Goal: Navigation & Orientation: Understand site structure

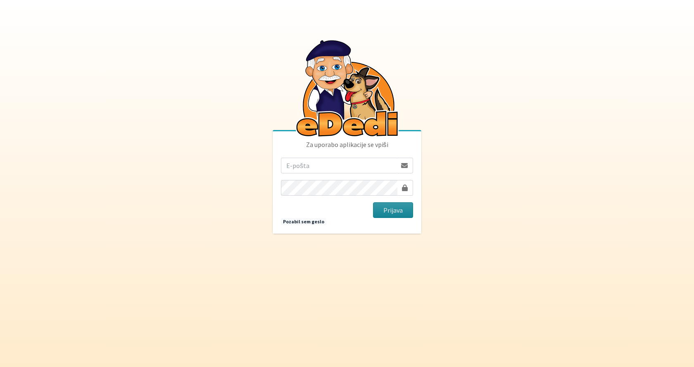
type input "jancic.robert@gmail.com"
click at [387, 211] on button "Prijava" at bounding box center [393, 211] width 40 height 16
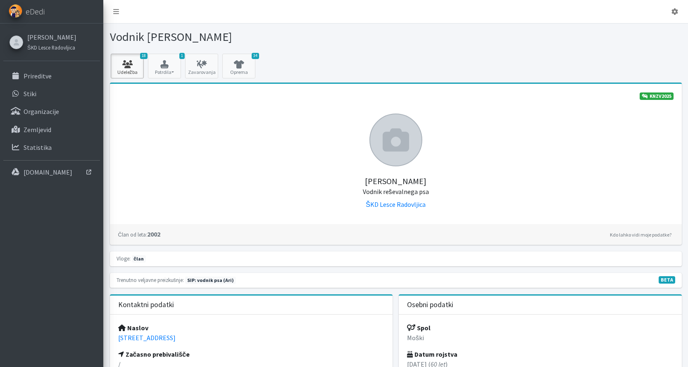
click at [133, 66] on icon at bounding box center [127, 64] width 28 height 8
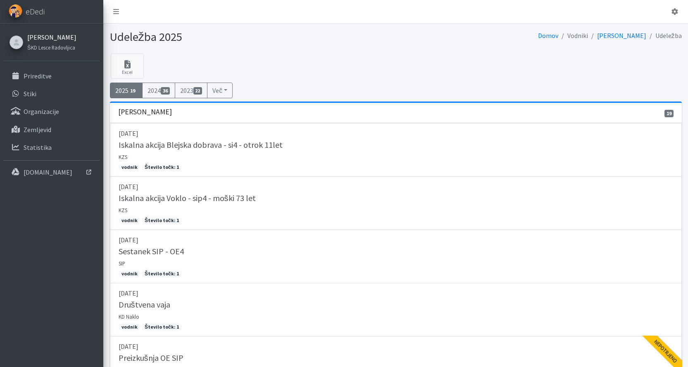
click at [48, 37] on link "[PERSON_NAME]" at bounding box center [51, 37] width 49 height 10
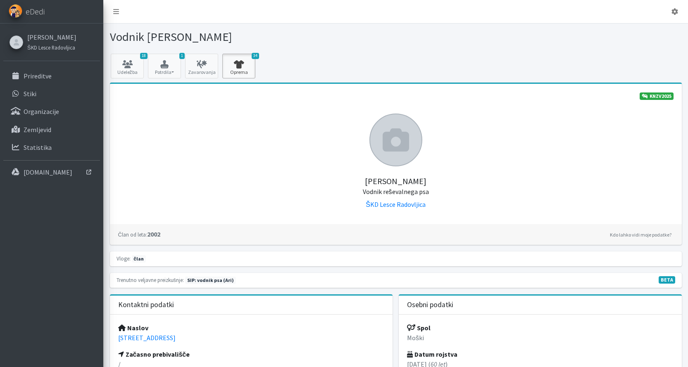
click at [234, 64] on icon at bounding box center [239, 64] width 28 height 8
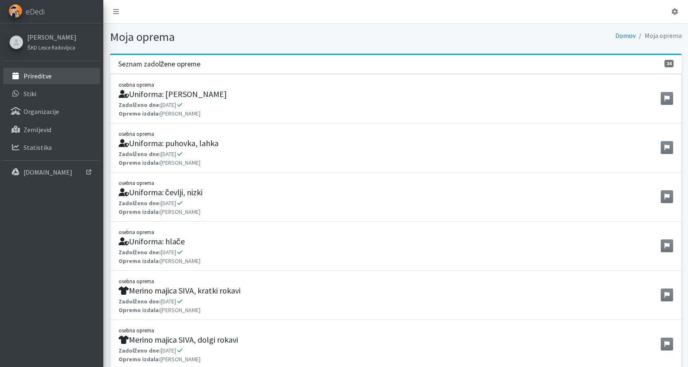
click at [34, 76] on p "Prireditve" at bounding box center [38, 76] width 28 height 8
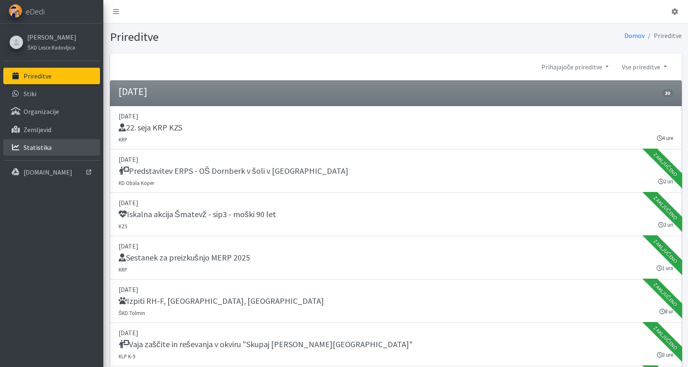
click at [38, 147] on p "Statistika" at bounding box center [38, 147] width 28 height 8
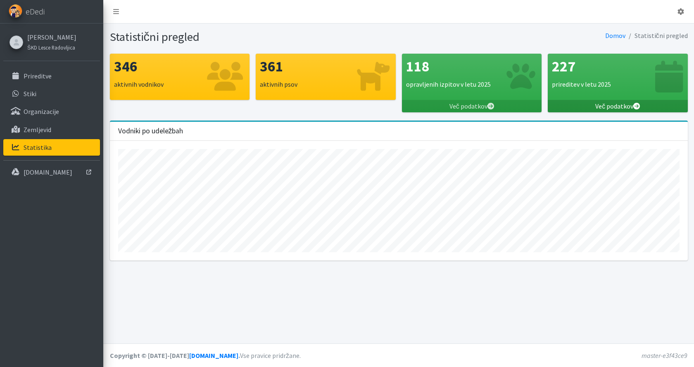
click at [637, 105] on icon at bounding box center [637, 106] width 7 height 7
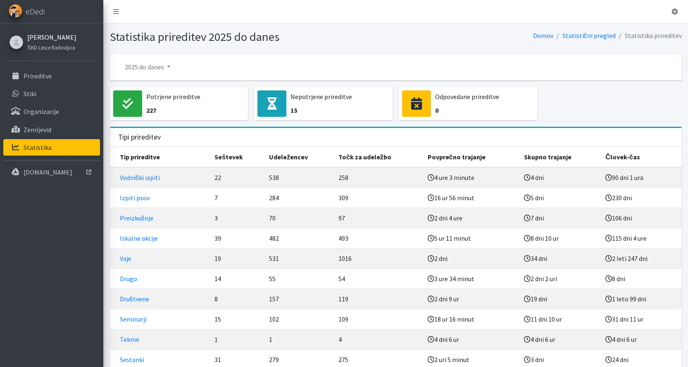
click at [34, 37] on link "[PERSON_NAME]" at bounding box center [51, 37] width 49 height 10
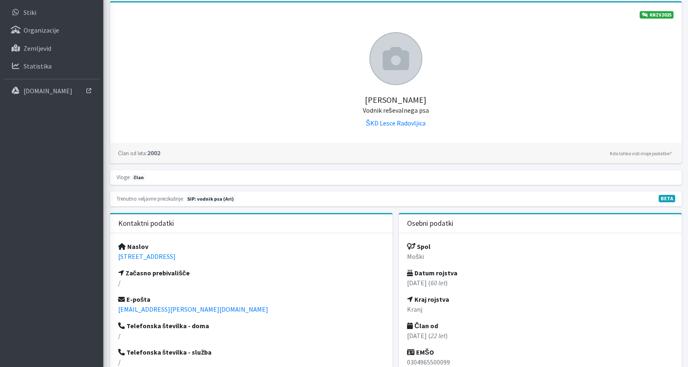
scroll to position [83, 0]
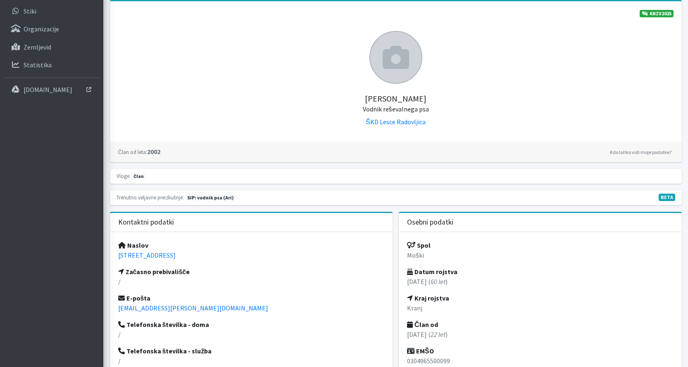
drag, startPoint x: 198, startPoint y: 197, endPoint x: 260, endPoint y: 239, distance: 74.5
click at [260, 239] on div "Naslov [STREET_ADDRESS] Začasno prebivališče / E-pošta [EMAIL_ADDRESS][PERSON_N…" at bounding box center [251, 319] width 283 height 175
drag, startPoint x: 190, startPoint y: 198, endPoint x: 225, endPoint y: 227, distance: 45.8
click at [229, 247] on div "Naslov [STREET_ADDRESS] Začasno prebivališče / E-pošta [EMAIL_ADDRESS][PERSON_N…" at bounding box center [251, 319] width 283 height 175
click at [200, 196] on span "SIP: vodnik psa (Ari)" at bounding box center [210, 197] width 51 height 7
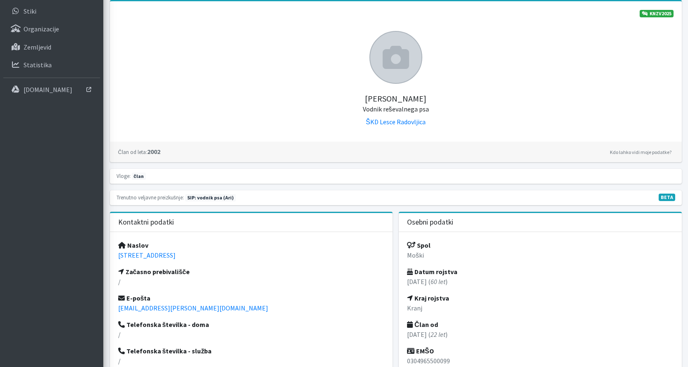
click at [225, 198] on span "SIP: vodnik psa (Ari)" at bounding box center [210, 197] width 51 height 7
click at [208, 198] on span "SIP: vodnik psa (Ari)" at bounding box center [210, 197] width 51 height 7
click at [199, 198] on span "SIP: vodnik psa (Ari)" at bounding box center [210, 197] width 51 height 7
click at [137, 175] on span "član" at bounding box center [139, 176] width 14 height 7
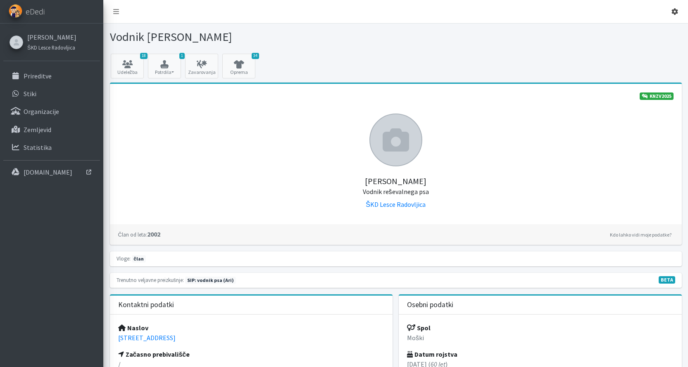
click at [676, 12] on icon at bounding box center [675, 11] width 7 height 7
click at [647, 31] on link "Odjavi se" at bounding box center [651, 30] width 65 height 13
